Goal: Manage account settings

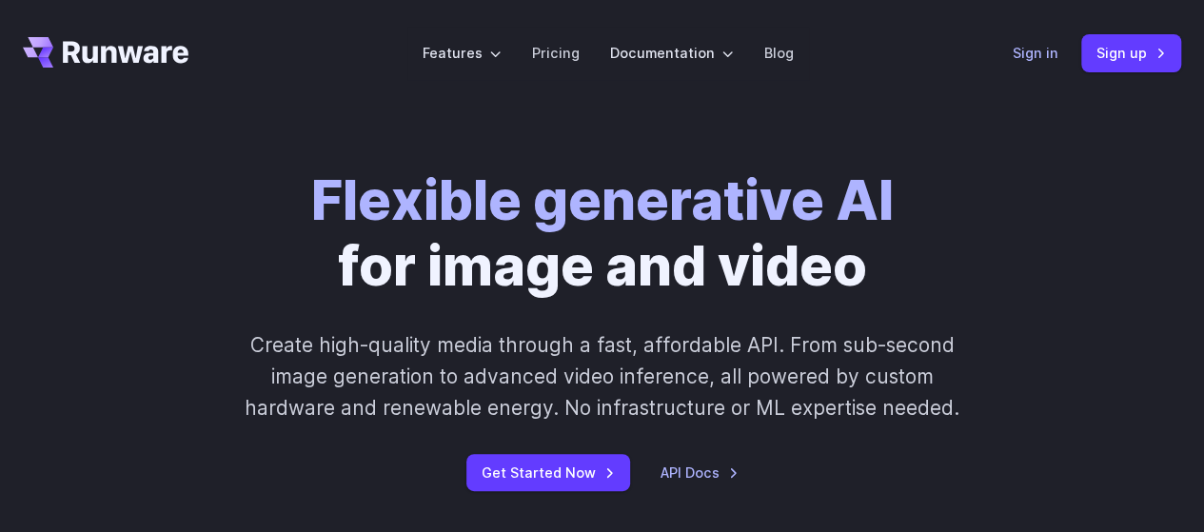
click at [1037, 58] on link "Sign in" at bounding box center [1036, 53] width 46 height 22
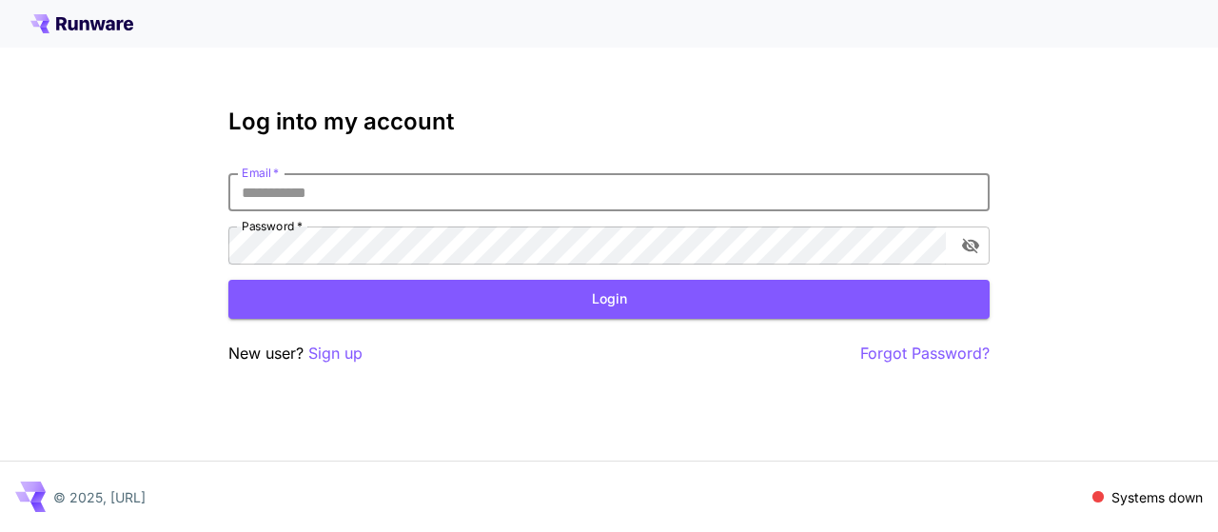
click at [479, 196] on input "Email   *" at bounding box center [608, 192] width 761 height 38
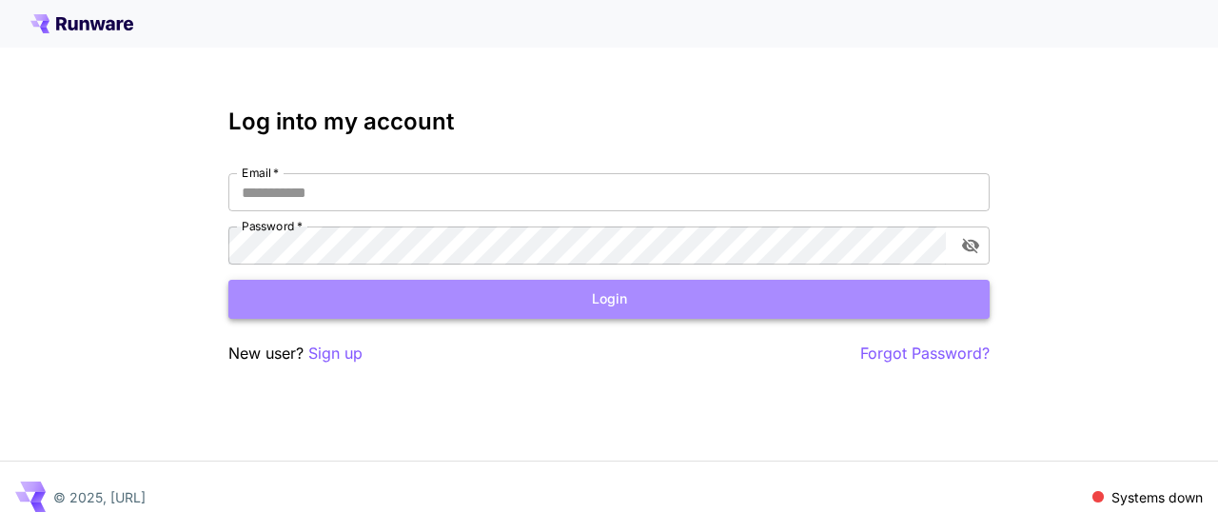
click at [541, 305] on button "Login" at bounding box center [608, 299] width 761 height 39
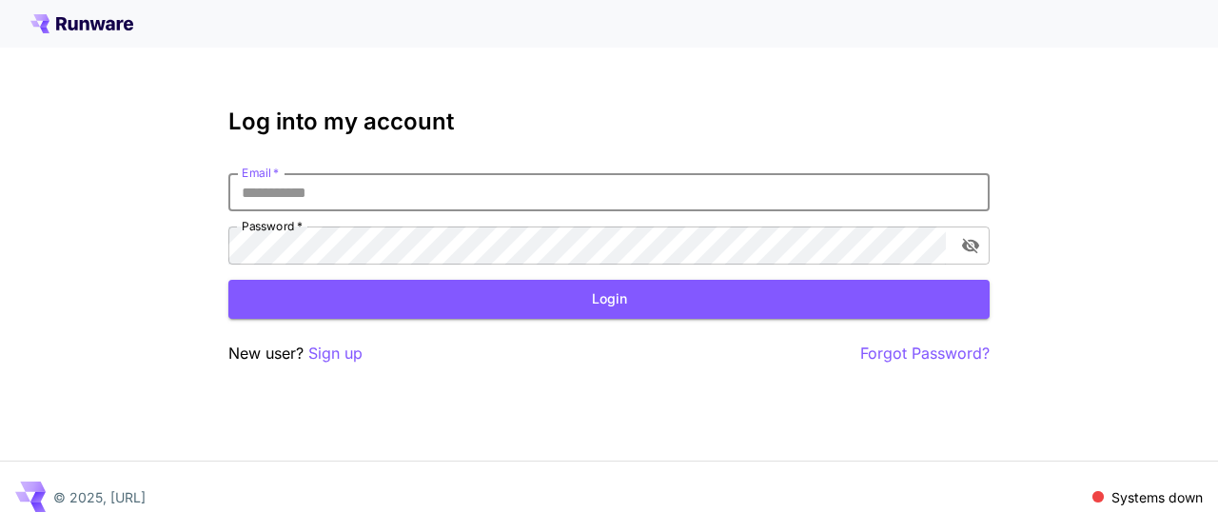
click at [505, 204] on input "Email   *" at bounding box center [608, 192] width 761 height 38
type input "**********"
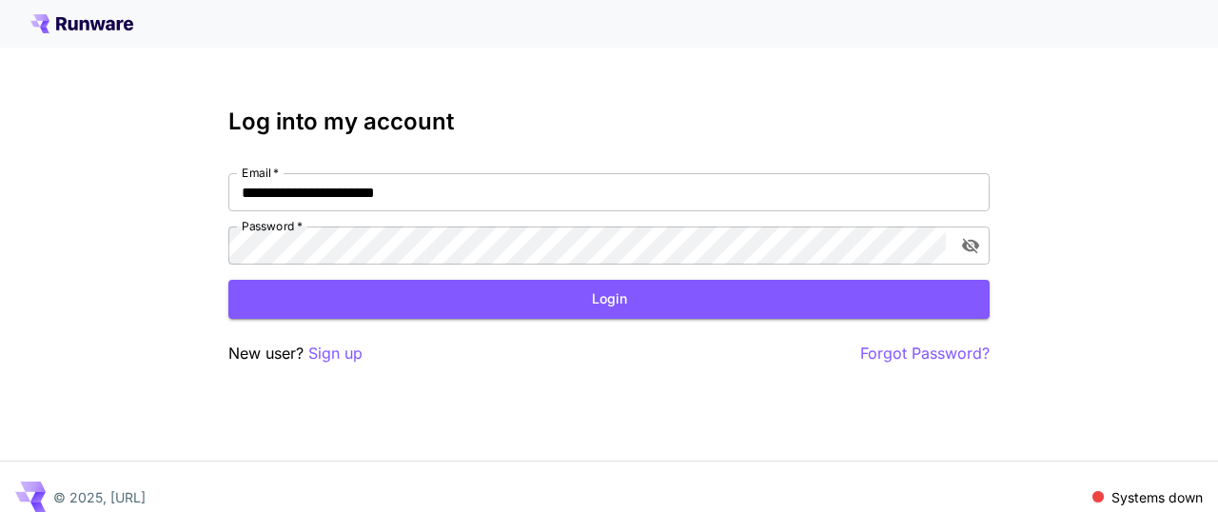
click at [440, 266] on form "**********" at bounding box center [608, 246] width 761 height 146
click button "Login" at bounding box center [608, 299] width 761 height 39
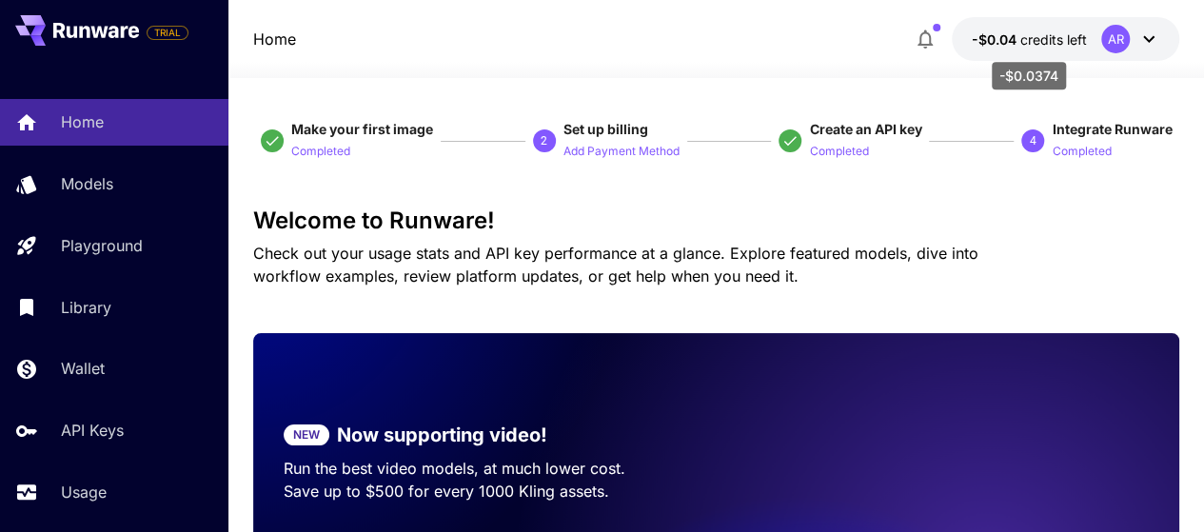
click at [1026, 41] on span "credits left" at bounding box center [1052, 39] width 67 height 16
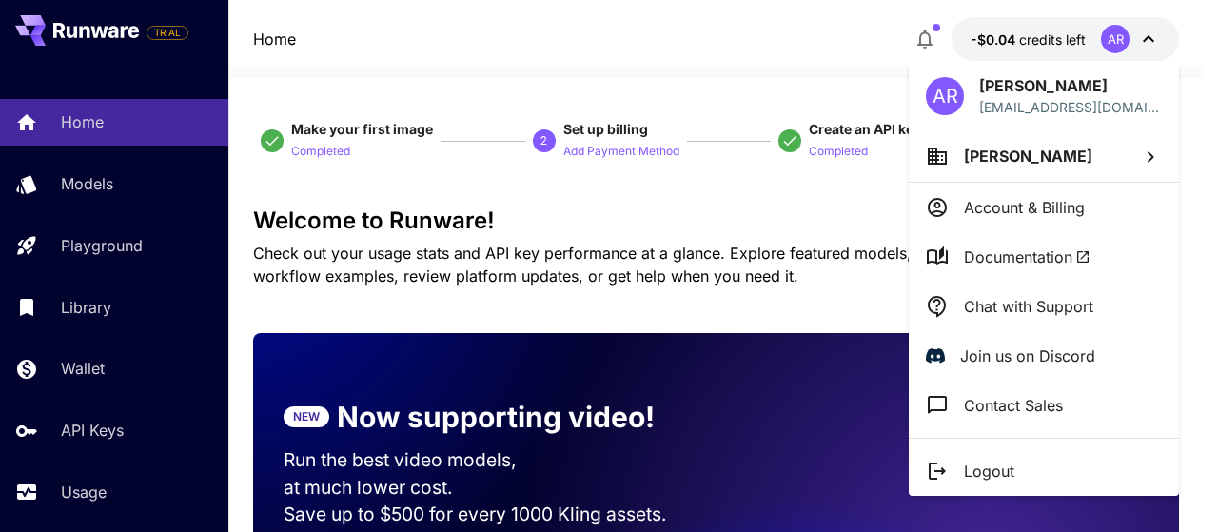
click at [819, 66] on div at bounding box center [609, 266] width 1218 height 532
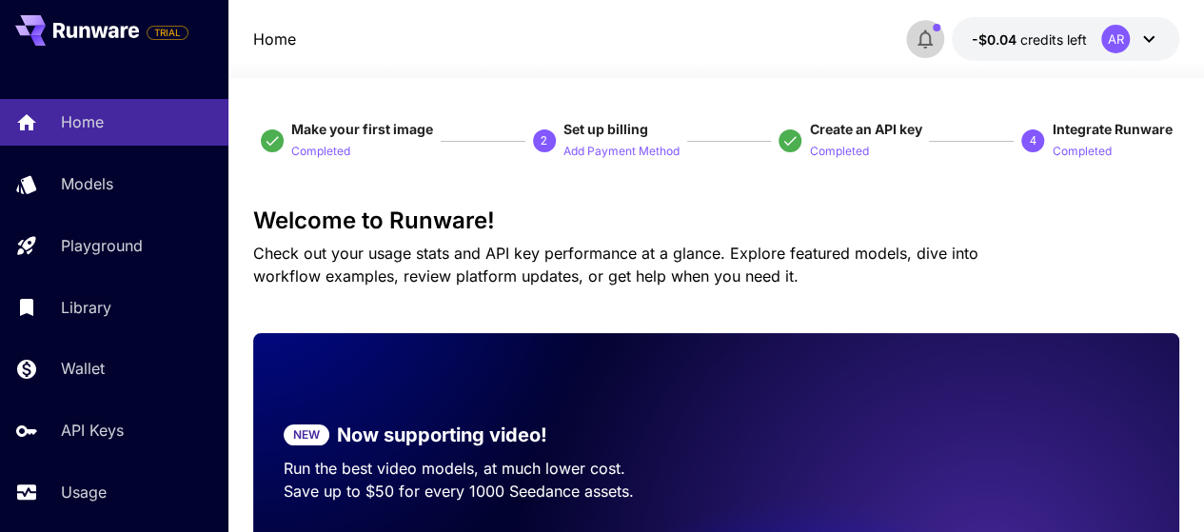
click at [931, 33] on icon "button" at bounding box center [925, 39] width 23 height 23
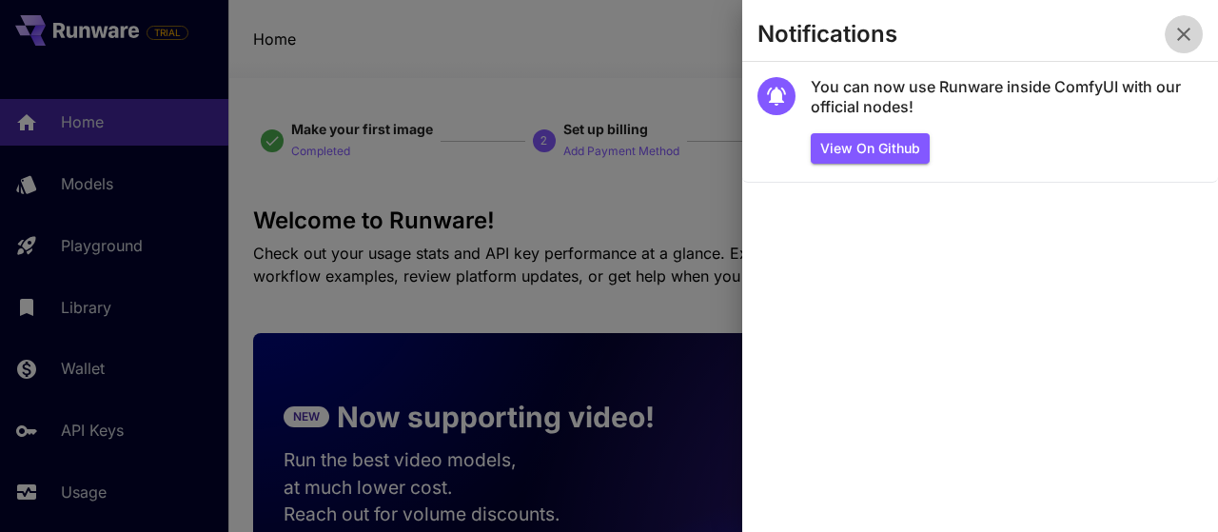
click at [1180, 36] on icon "button" at bounding box center [1183, 34] width 13 height 13
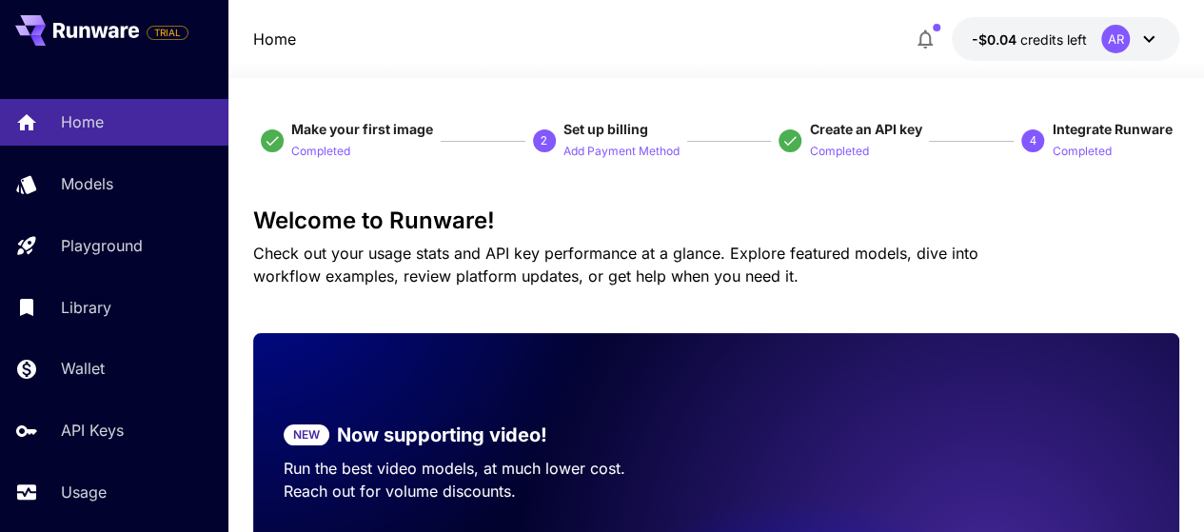
click at [1159, 44] on icon at bounding box center [1148, 39] width 23 height 23
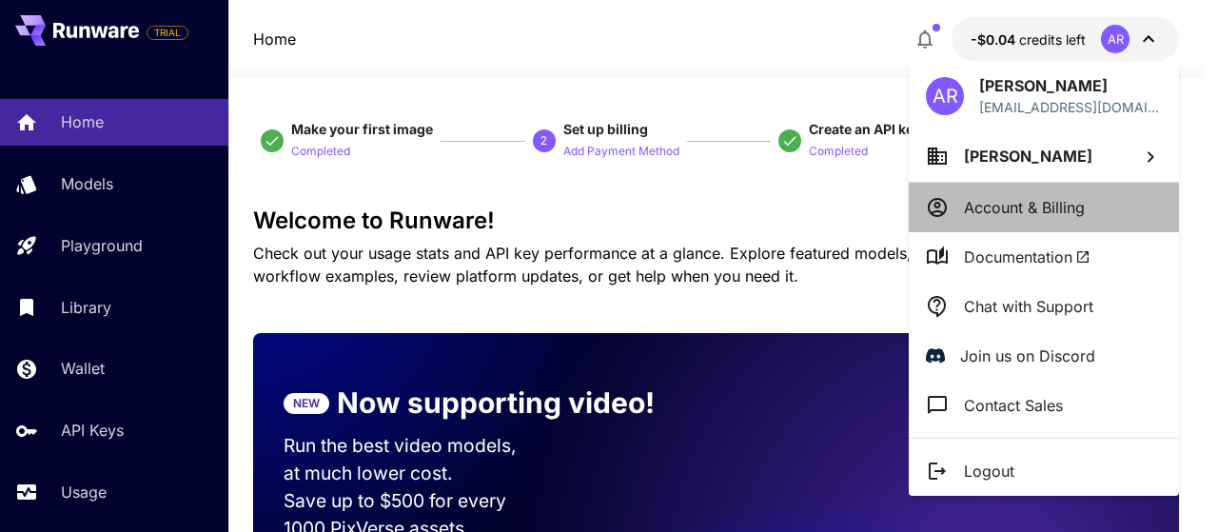
click at [1081, 206] on p "Account & Billing" at bounding box center [1024, 207] width 121 height 23
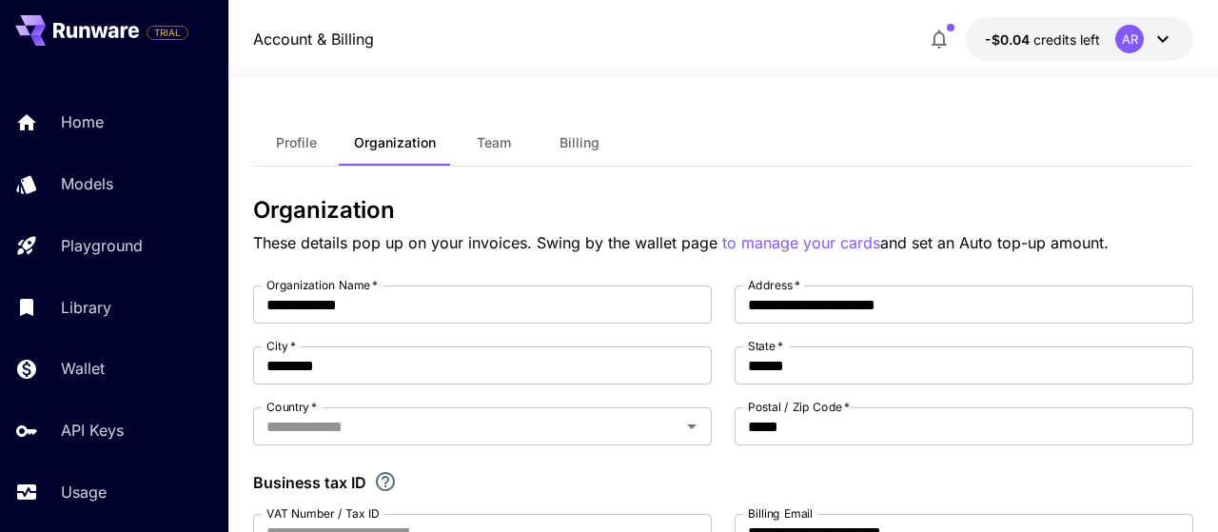
type input "********"
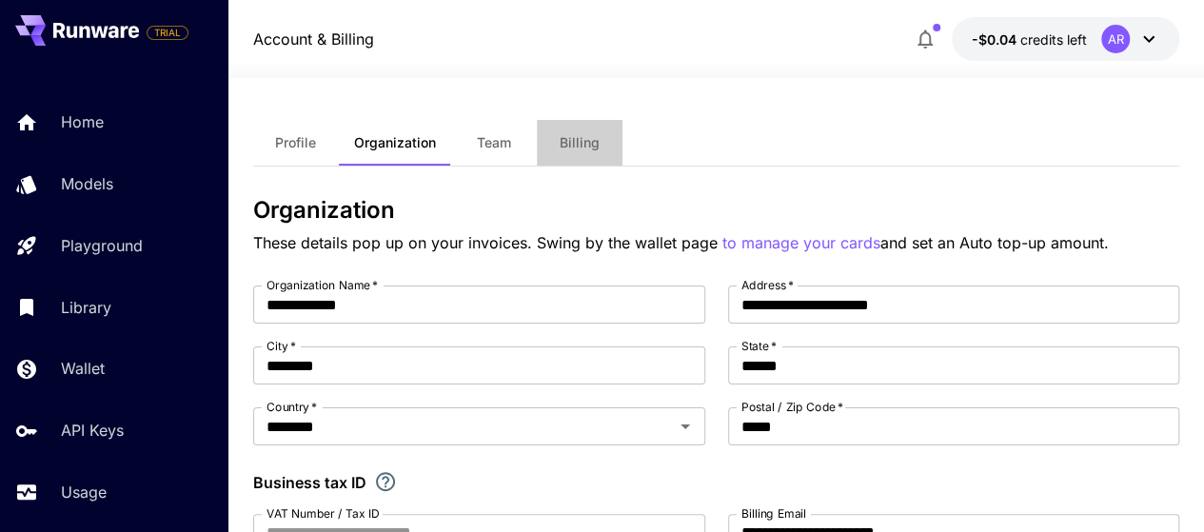
click at [576, 148] on span "Billing" at bounding box center [580, 142] width 40 height 17
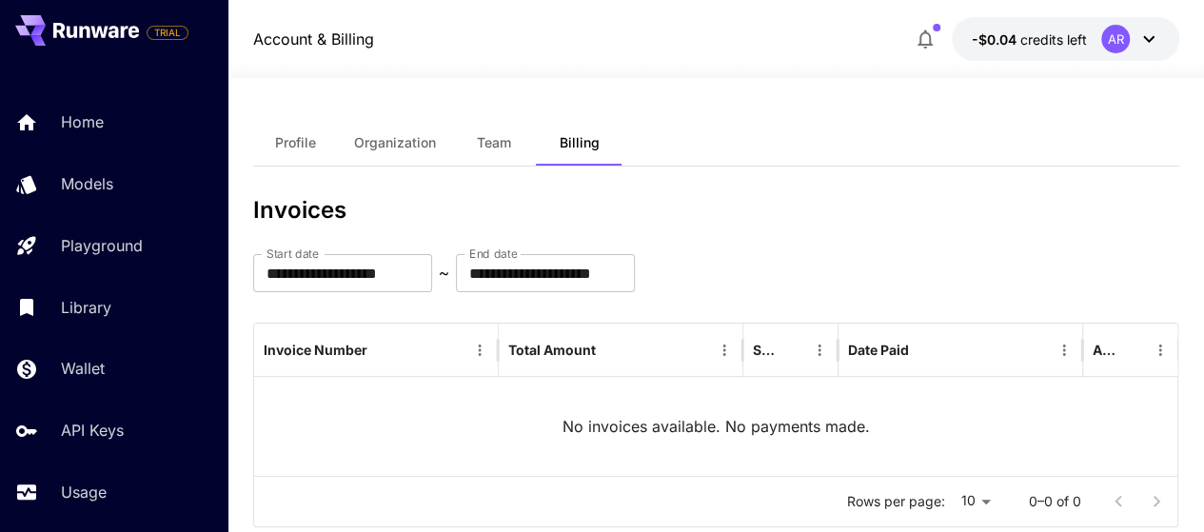
scroll to position [376, 0]
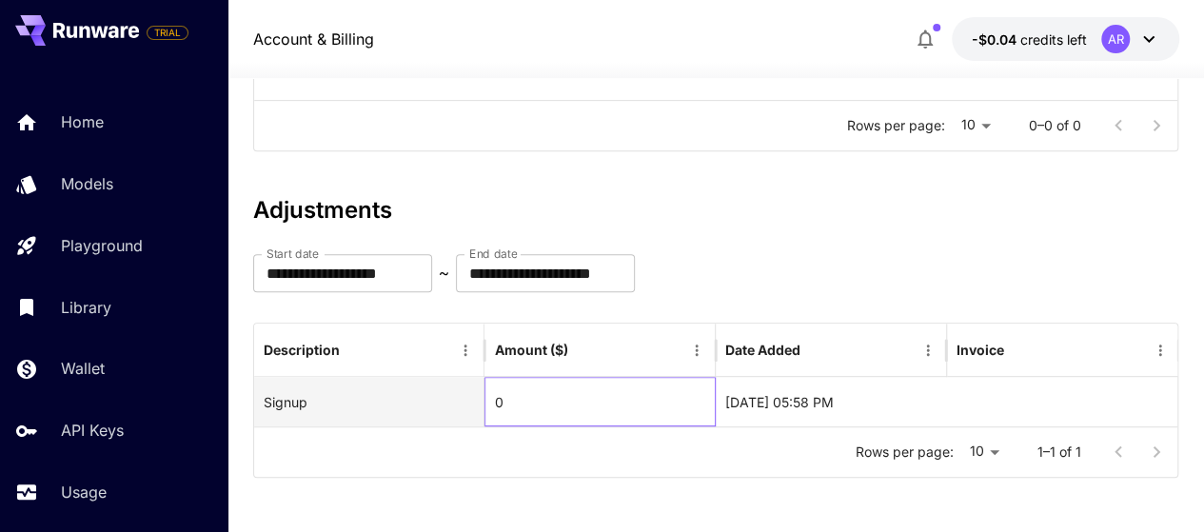
click at [555, 396] on div "0" at bounding box center [599, 401] width 231 height 49
click at [385, 399] on div "Signup" at bounding box center [369, 402] width 211 height 49
click at [804, 395] on div "[DATE] 05:58 PM" at bounding box center [831, 401] width 231 height 49
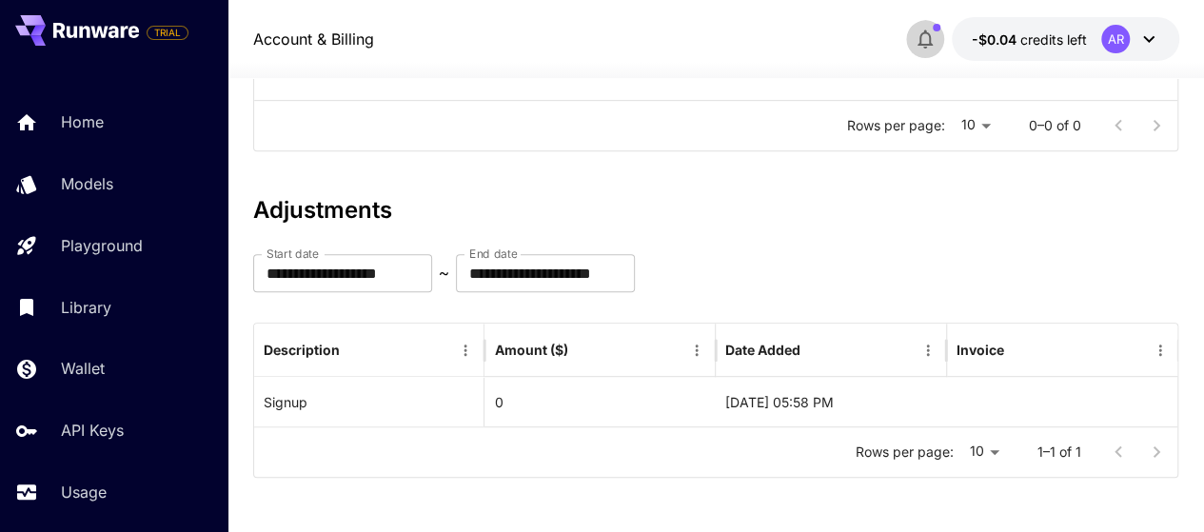
click at [938, 34] on button "button" at bounding box center [925, 39] width 38 height 38
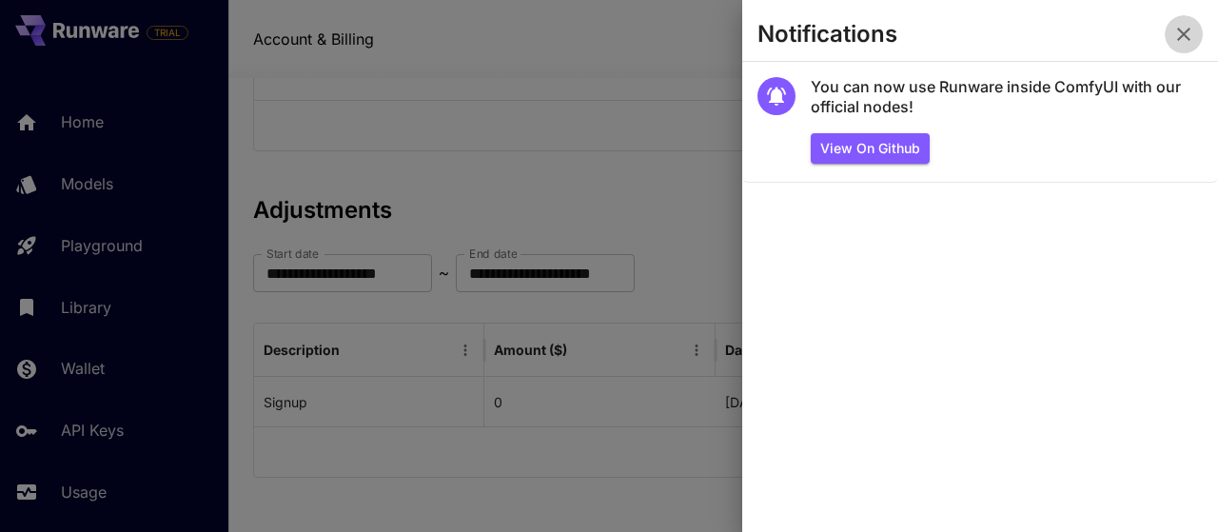
click at [1185, 37] on icon "button" at bounding box center [1184, 34] width 23 height 23
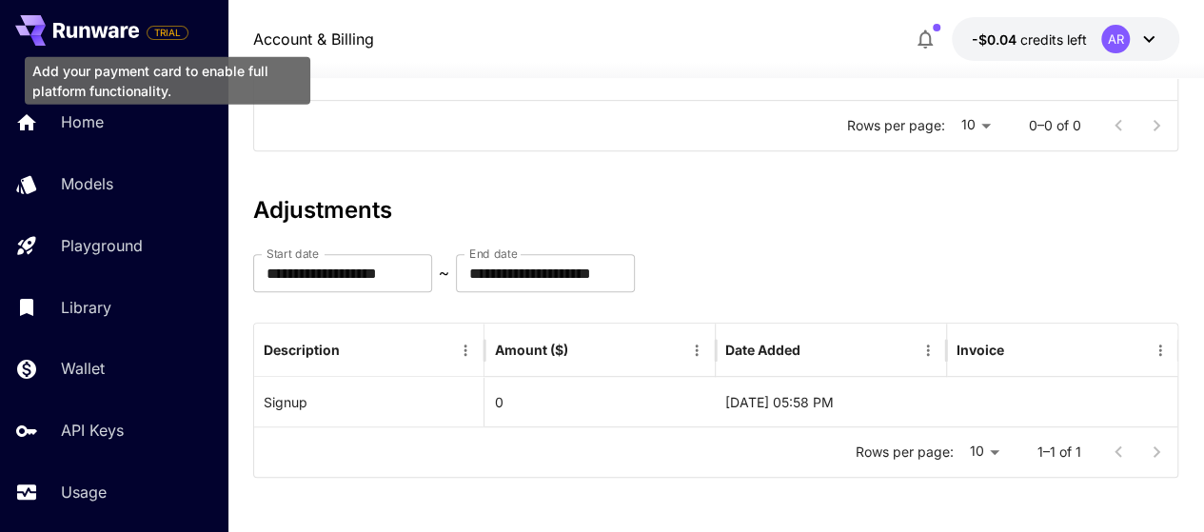
click at [162, 35] on span "TRIAL" at bounding box center [168, 33] width 40 height 14
